Goal: Information Seeking & Learning: Check status

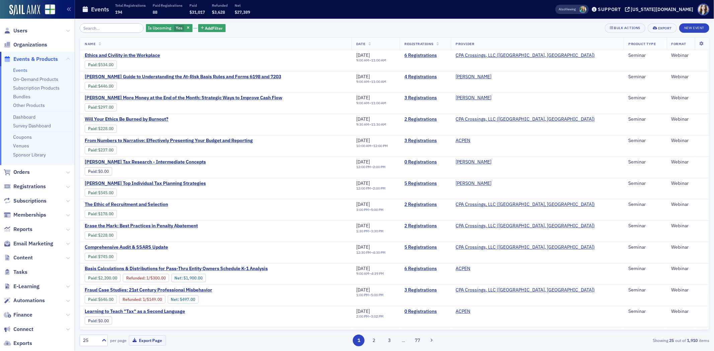
click at [250, 25] on div "Is Upcoming Yes Add Filter Bulk Actions Export New Event" at bounding box center [394, 27] width 629 height 9
click at [475, 28] on div "Is Upcoming Yes Add Filter Bulk Actions Export New Event" at bounding box center [394, 27] width 629 height 9
click at [449, 26] on div "Is Upcoming Yes Add Filter Bulk Actions Export New Event" at bounding box center [394, 27] width 629 height 9
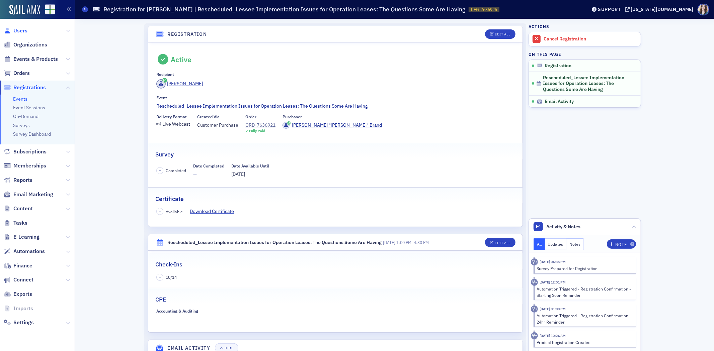
click at [21, 33] on span "Users" at bounding box center [20, 30] width 14 height 7
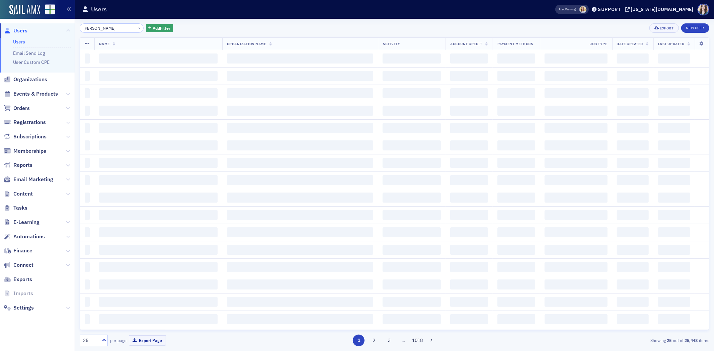
type input "[PERSON_NAME]"
click at [233, 23] on div "[PERSON_NAME] × Add Filter Export New User" at bounding box center [394, 27] width 629 height 9
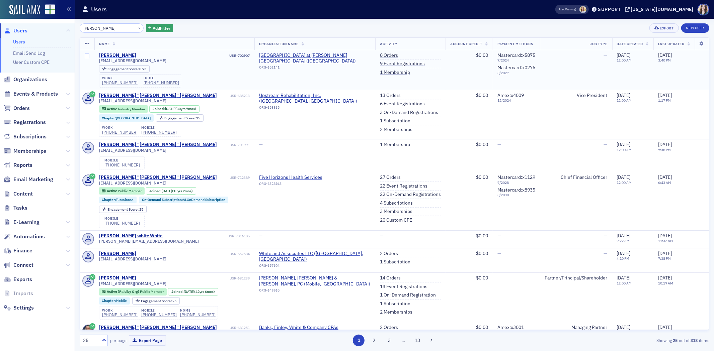
click at [121, 54] on div "[PERSON_NAME]" at bounding box center [117, 56] width 37 height 6
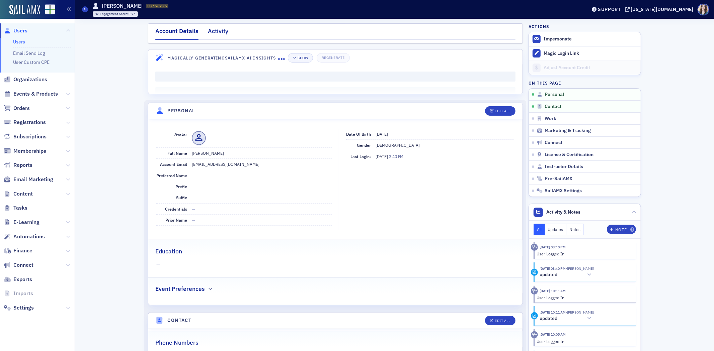
click at [213, 31] on div "Activity" at bounding box center [218, 33] width 20 height 12
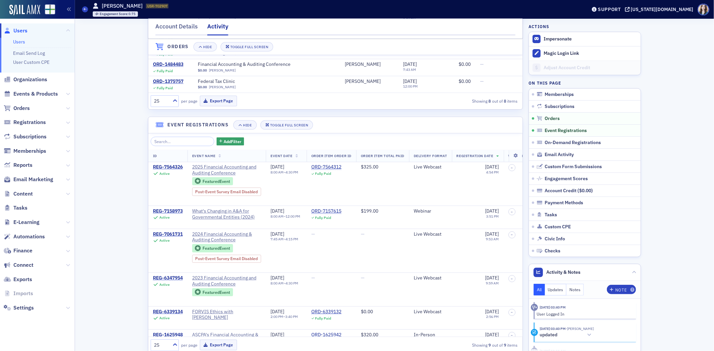
scroll to position [223, 0]
click at [168, 165] on div "REG-7564326" at bounding box center [168, 167] width 30 height 6
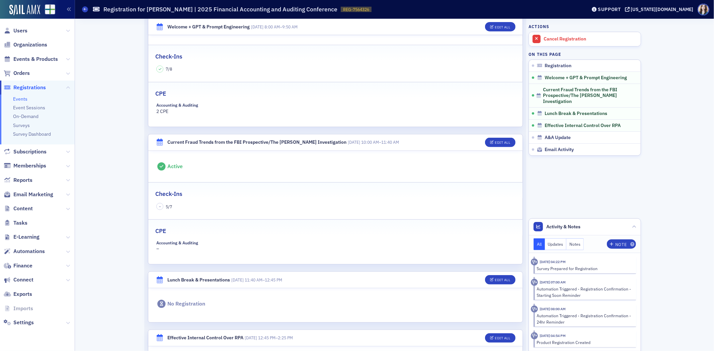
scroll to position [216, 0]
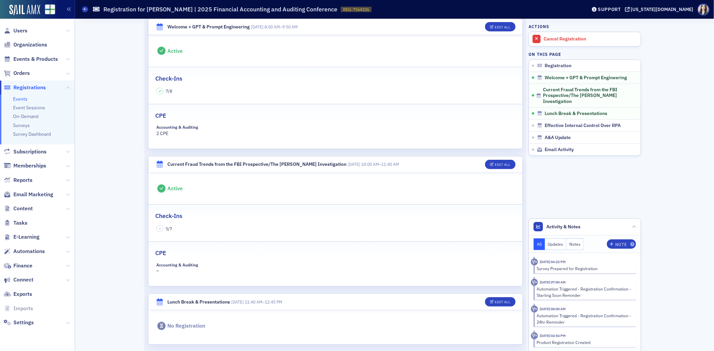
click at [386, 107] on div "CPE" at bounding box center [335, 112] width 360 height 16
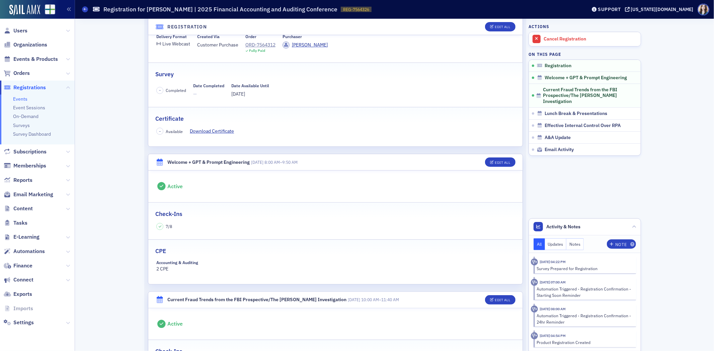
scroll to position [67, 0]
